Goal: Use online tool/utility: Use online tool/utility

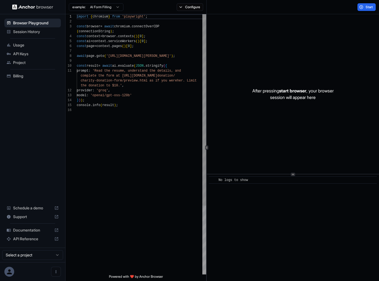
scroll to position [44, 0]
click at [114, 7] on html "Browser Playground Session History Usage API Keys Project Billing Schedule a de…" at bounding box center [189, 140] width 379 height 281
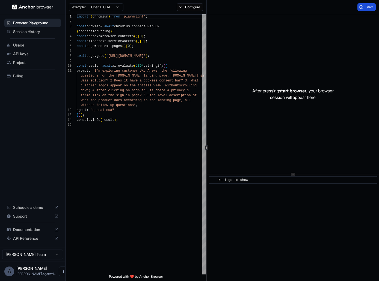
click at [362, 8] on button "Start" at bounding box center [367, 7] width 18 height 8
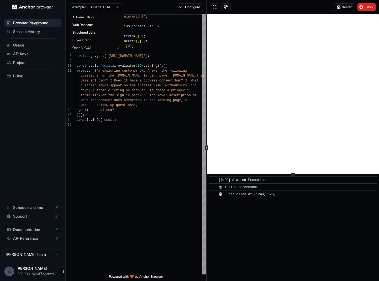
click at [108, 5] on html "Browser Playground Session History Usage API Keys Project Billing Schedule a de…" at bounding box center [189, 140] width 379 height 281
click at [133, 127] on html "Browser Playground Session History Usage API Keys Project Billing Schedule a de…" at bounding box center [189, 140] width 379 height 281
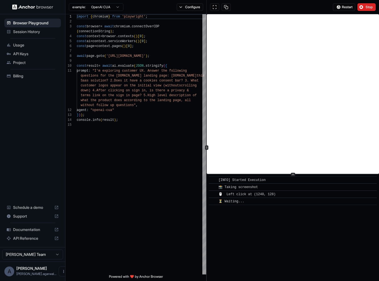
click at [366, 13] on div "Restart Stop" at bounding box center [293, 7] width 172 height 14
click at [363, 6] on button "Stop" at bounding box center [367, 7] width 18 height 8
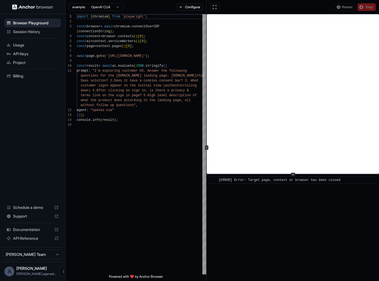
click at [113, 8] on html "Browser Playground Session History Usage API Keys Project Billing Schedule a de…" at bounding box center [189, 140] width 379 height 281
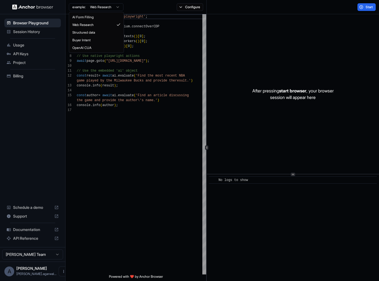
click at [99, 8] on html "Browser Playground Session History Usage API Keys Project Billing Schedule a de…" at bounding box center [189, 140] width 379 height 281
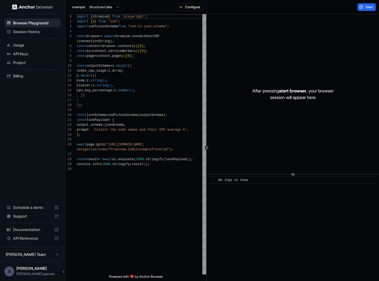
click at [100, 7] on html "Browser Playground Session History Usage API Keys Project Billing Schedule a de…" at bounding box center [189, 140] width 379 height 281
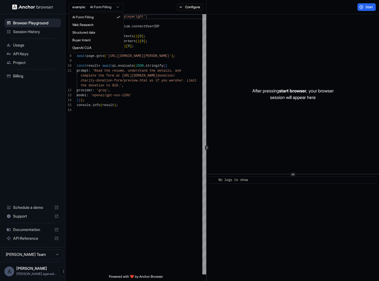
click at [107, 8] on html "Browser Playground Session History Usage API Keys Project Billing Schedule a de…" at bounding box center [189, 140] width 379 height 281
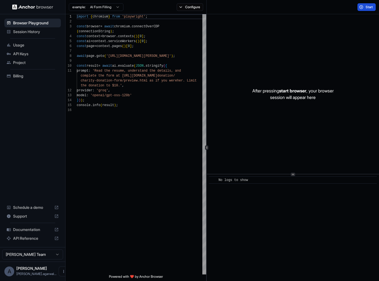
click at [370, 6] on span "Start" at bounding box center [370, 7] width 8 height 4
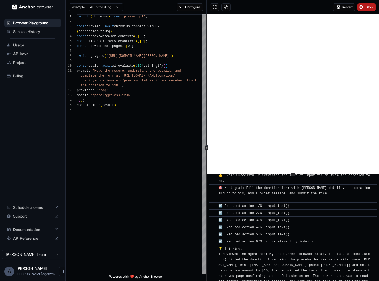
scroll to position [330, 0]
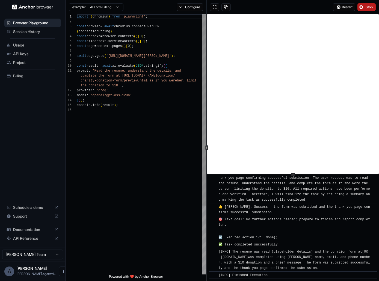
type textarea "**********"
drag, startPoint x: 121, startPoint y: 75, endPoint x: 147, endPoint y: 82, distance: 27.1
click at [147, 82] on div "import { chromium } from 'playwright' ; const browser = await chromium . connec…" at bounding box center [141, 190] width 129 height 353
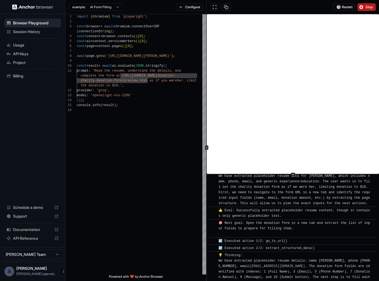
scroll to position [0, 0]
